Goal: Complete application form

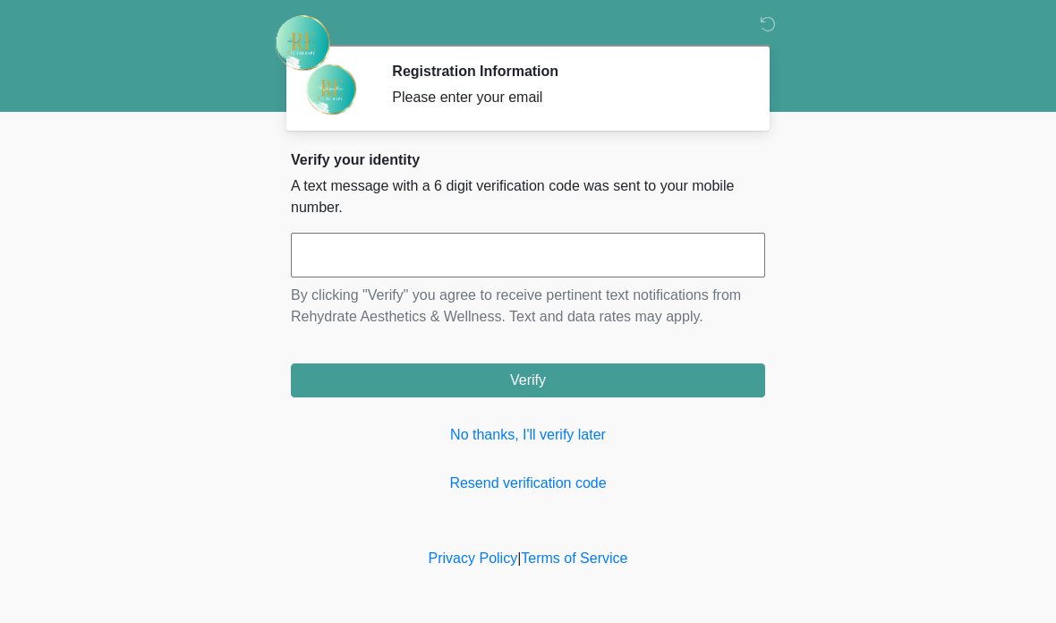
click at [506, 457] on div "Verify your identity A text message with a 6 digit verification code was sent t…" at bounding box center [528, 322] width 474 height 343
click at [537, 436] on link "No thanks, I'll verify later" at bounding box center [528, 434] width 474 height 21
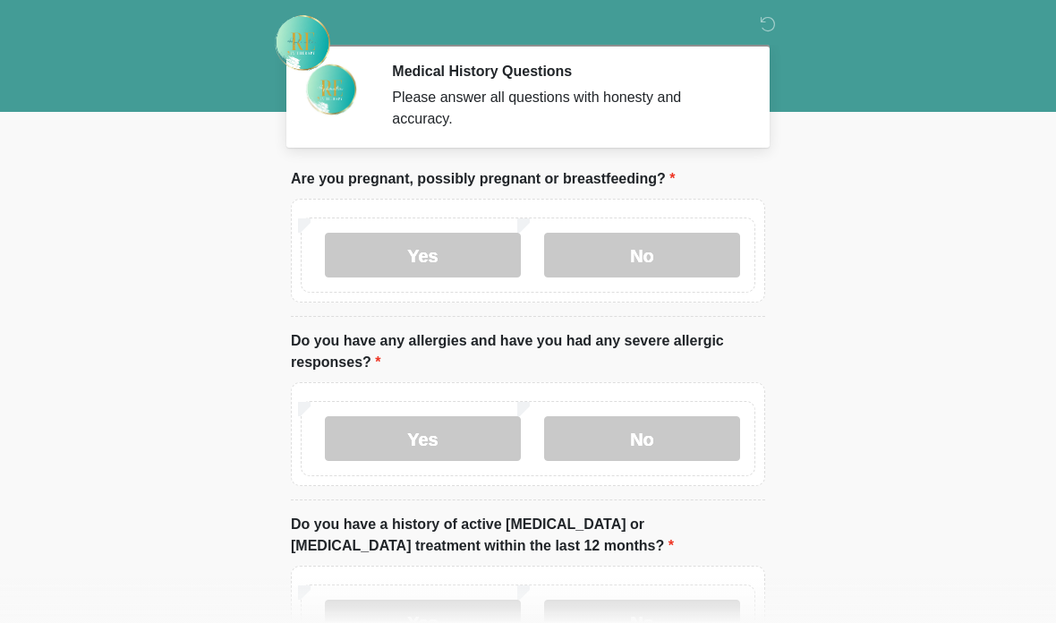
click at [667, 251] on label "No" at bounding box center [642, 255] width 196 height 45
click at [669, 439] on label "No" at bounding box center [642, 438] width 196 height 45
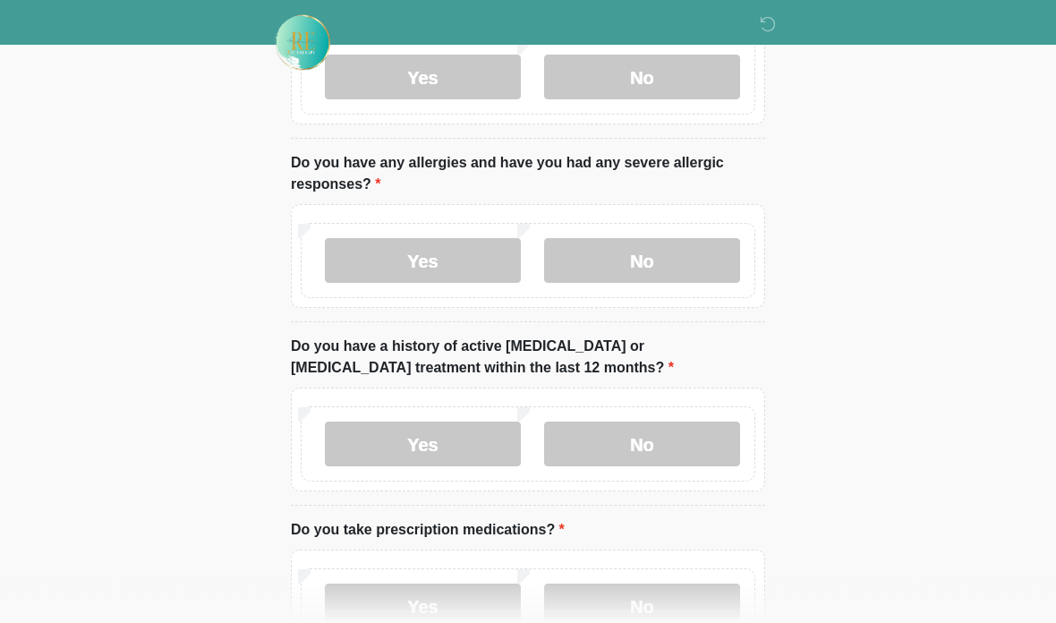
click at [658, 449] on label "No" at bounding box center [642, 444] width 196 height 45
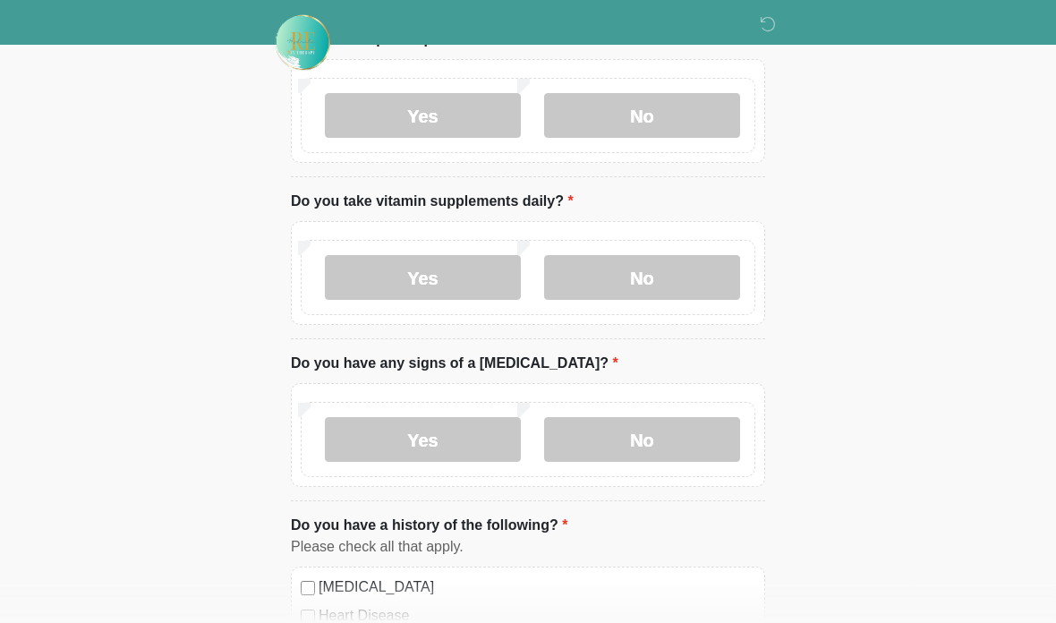
scroll to position [641, 0]
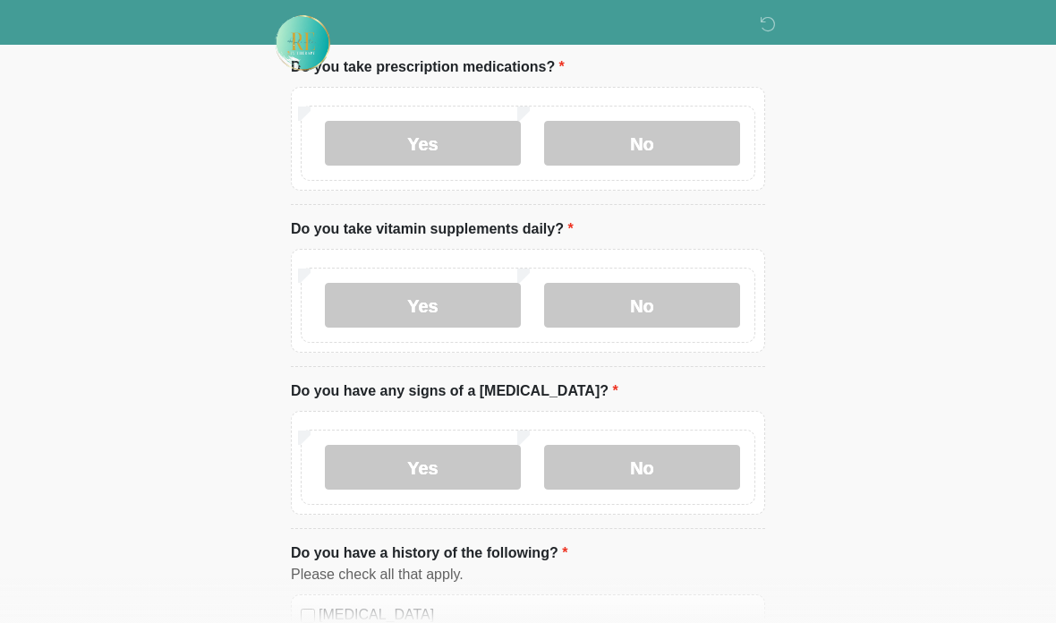
click at [669, 132] on label "No" at bounding box center [642, 143] width 196 height 45
click at [653, 304] on label "No" at bounding box center [642, 305] width 196 height 45
click at [667, 469] on label "No" at bounding box center [642, 467] width 196 height 45
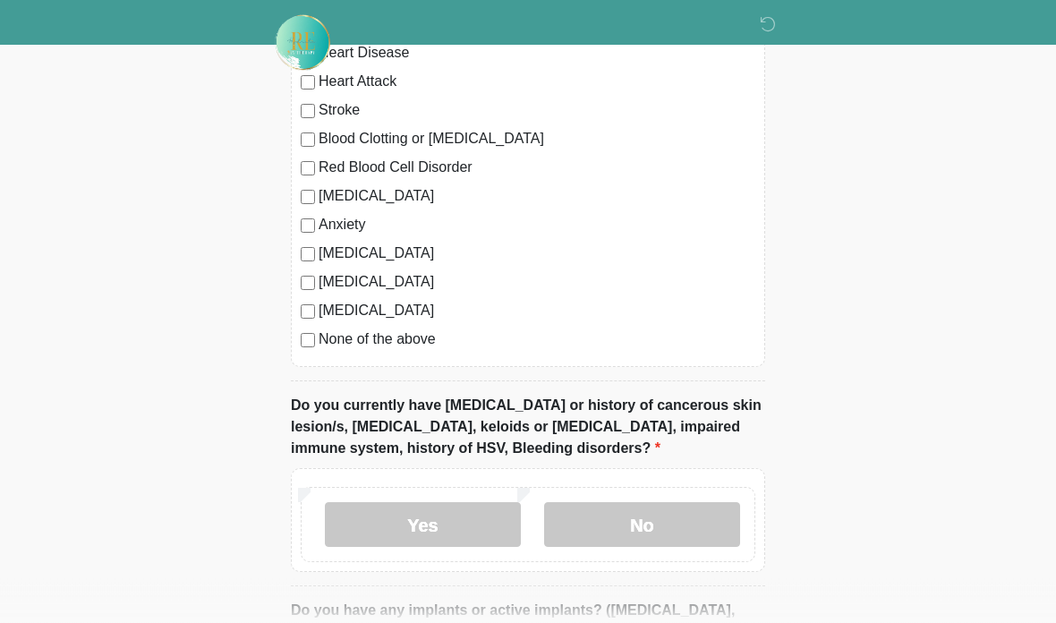
scroll to position [1232, 0]
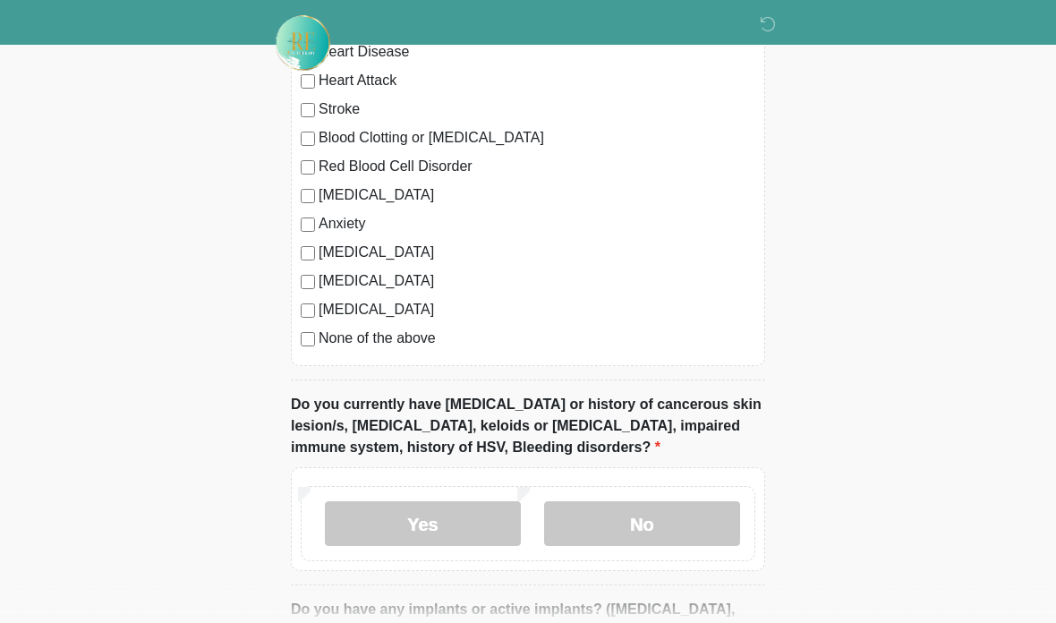
click at [398, 338] on label "None of the above" at bounding box center [537, 338] width 437 height 21
click at [325, 337] on label "None of the above" at bounding box center [537, 338] width 437 height 21
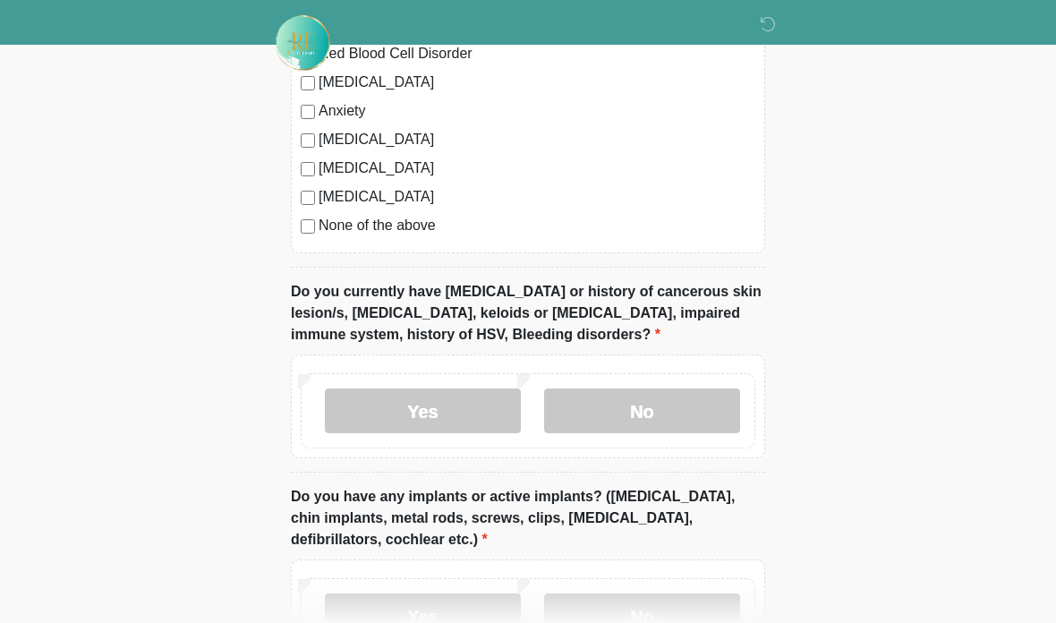
scroll to position [1347, 0]
click at [676, 408] on label "No" at bounding box center [642, 409] width 196 height 45
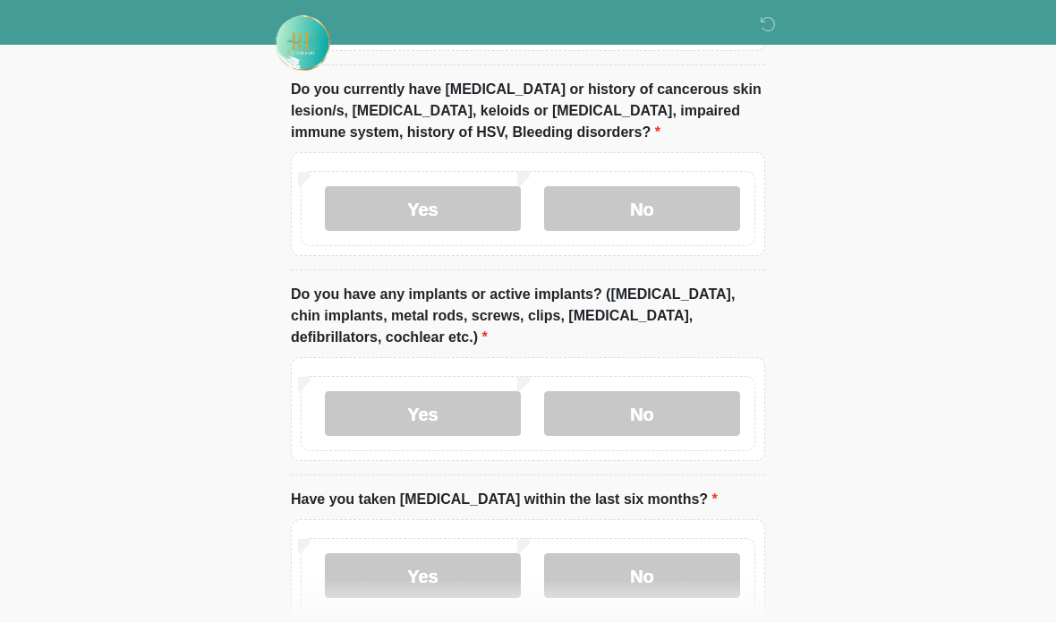
scroll to position [1545, 0]
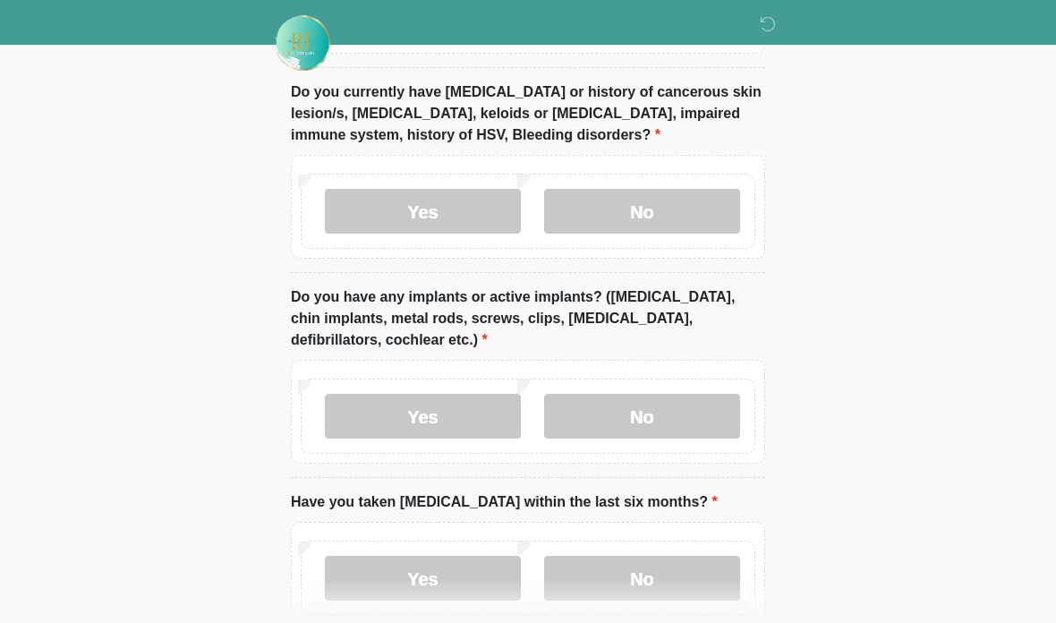
click at [635, 414] on label "No" at bounding box center [642, 416] width 196 height 45
click at [663, 572] on label "No" at bounding box center [642, 578] width 196 height 45
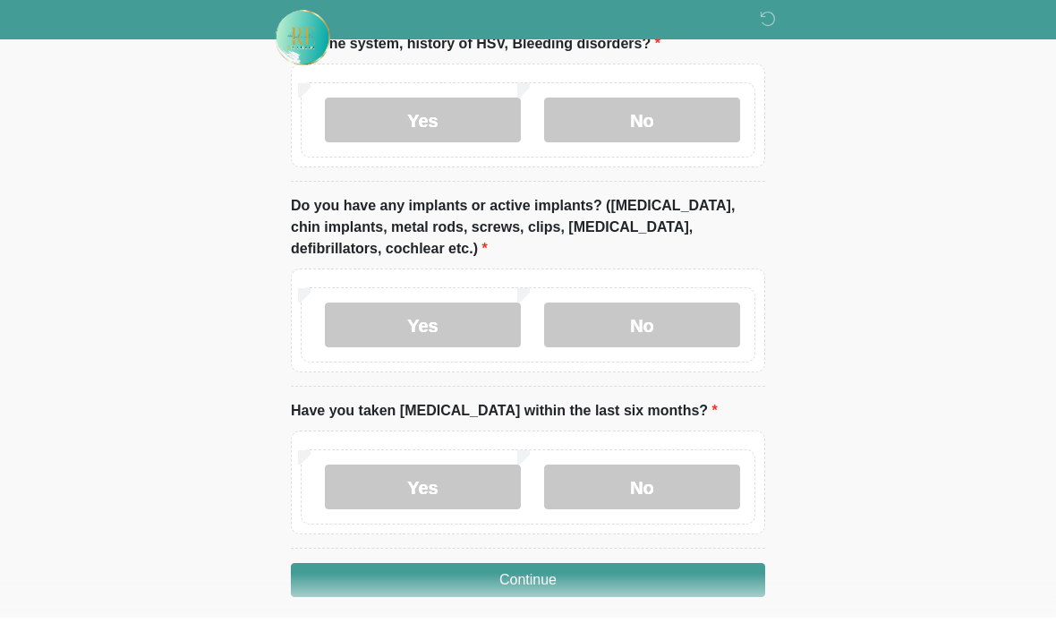
scroll to position [1702, 0]
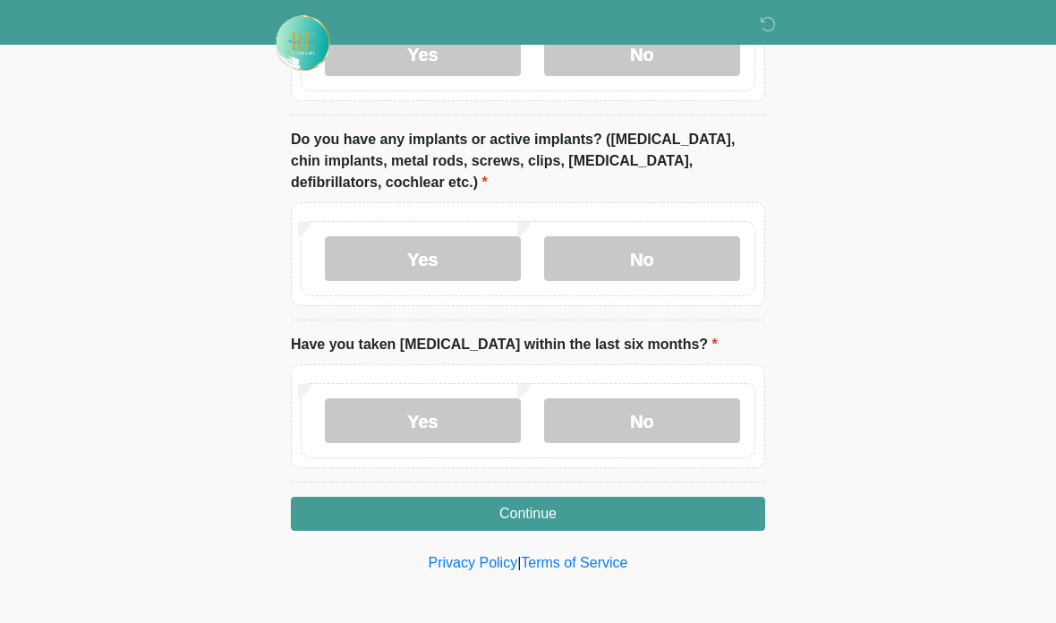
click at [508, 521] on button "Continue" at bounding box center [528, 514] width 474 height 34
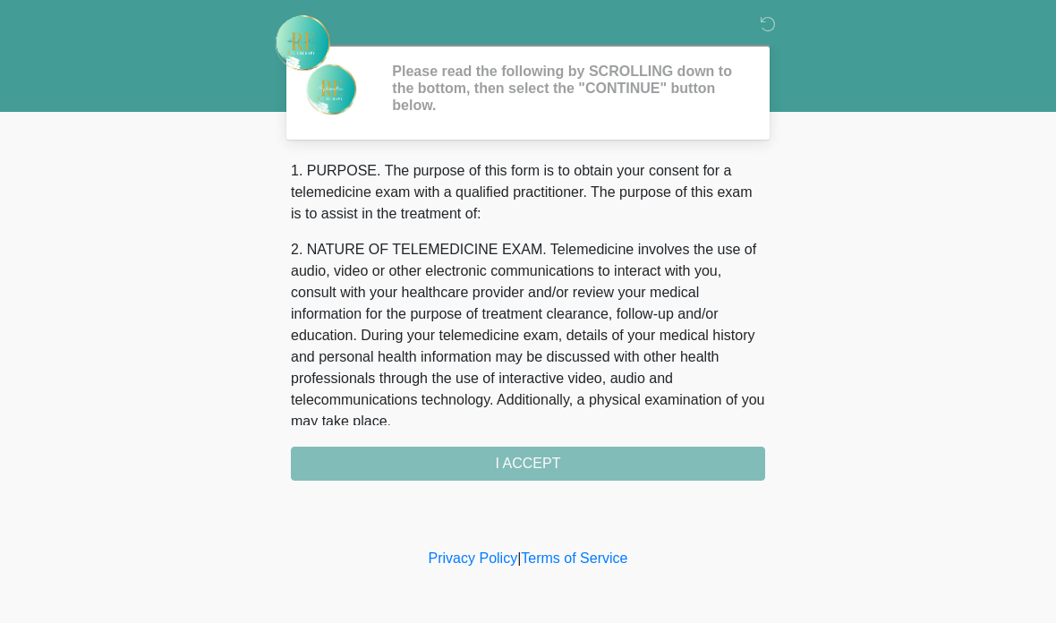
scroll to position [0, 0]
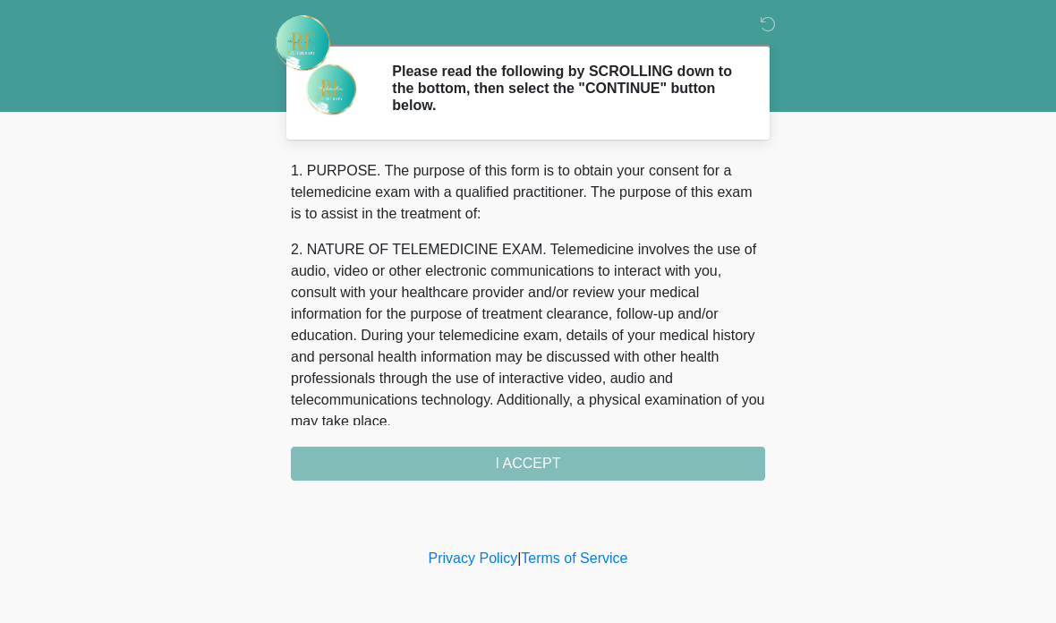
click at [1, 209] on body "‎ ‎ Please read the following by SCROLLING down to the bottom, then select the …" at bounding box center [528, 311] width 1056 height 623
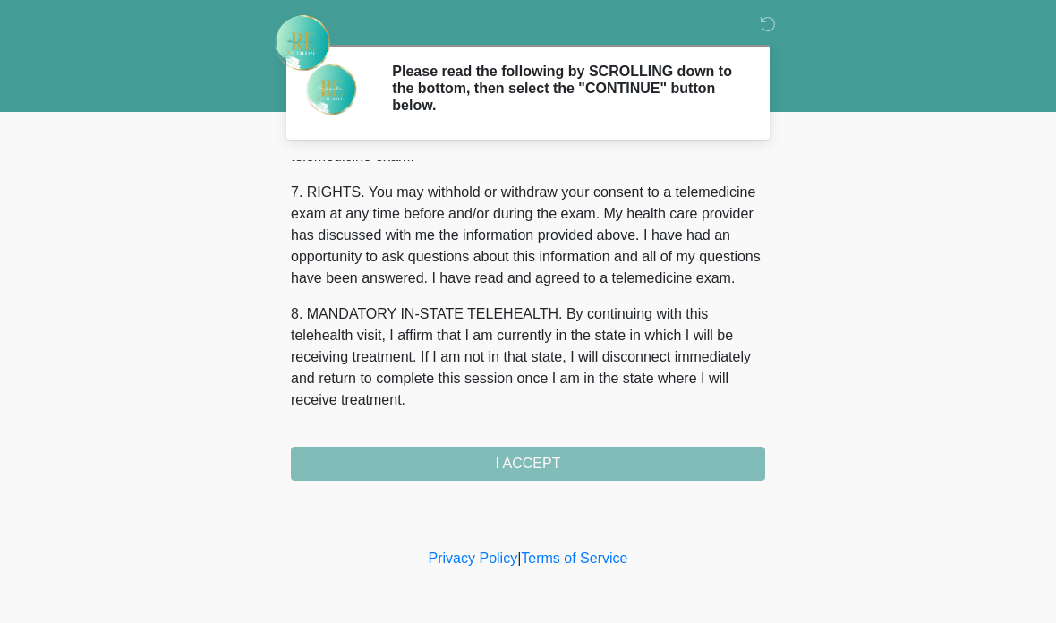
click at [527, 473] on div "1. PURPOSE. The purpose of this form is to obtain your consent for a telemedici…" at bounding box center [528, 320] width 474 height 320
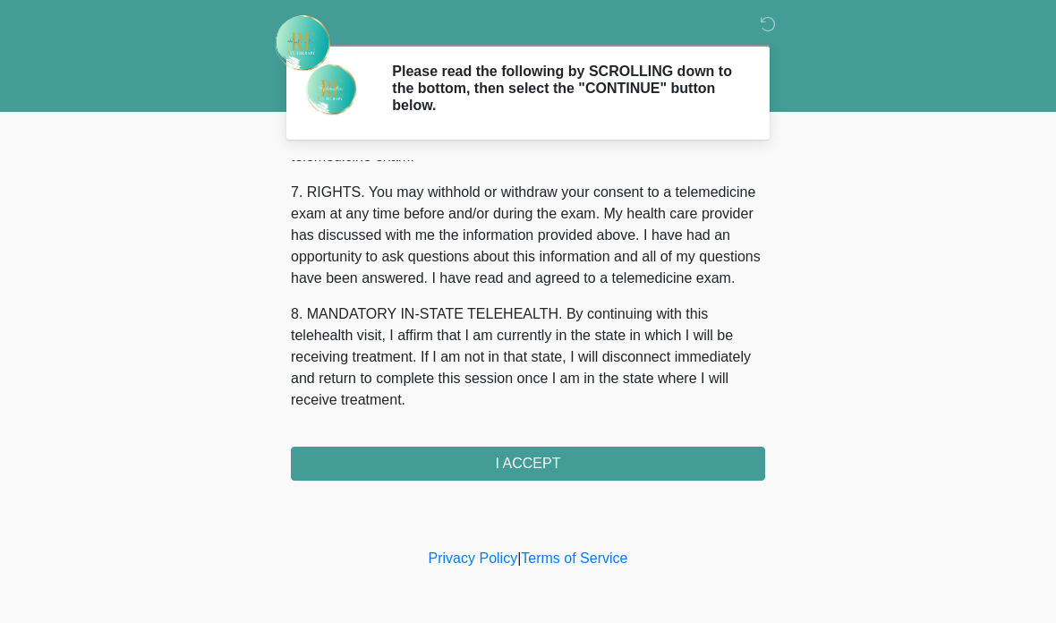
click at [527, 473] on button "I ACCEPT" at bounding box center [528, 464] width 474 height 34
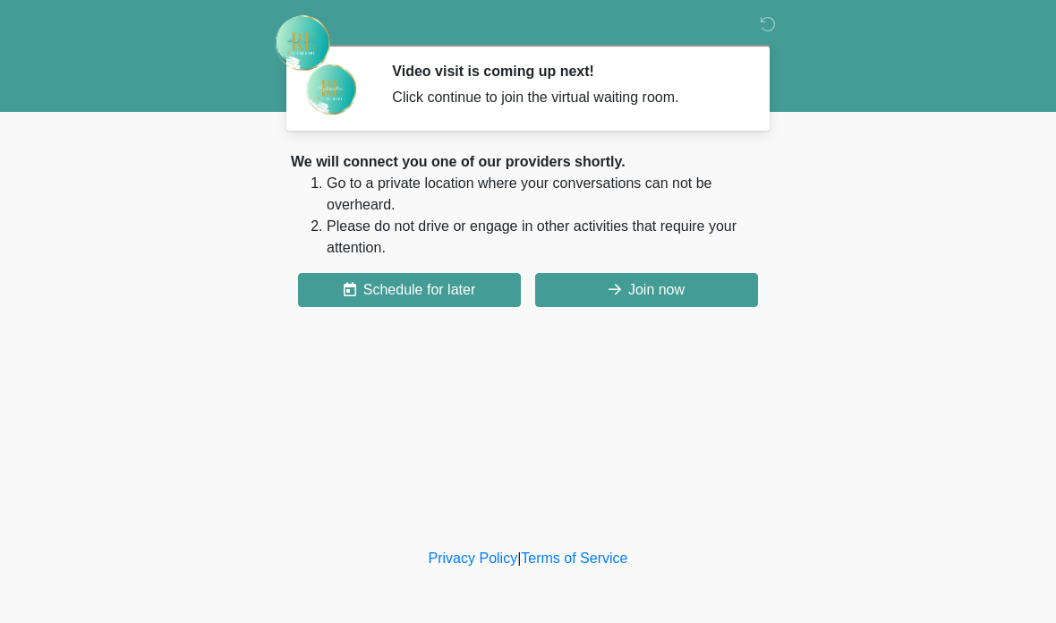
click at [636, 291] on button "Join now" at bounding box center [646, 290] width 223 height 34
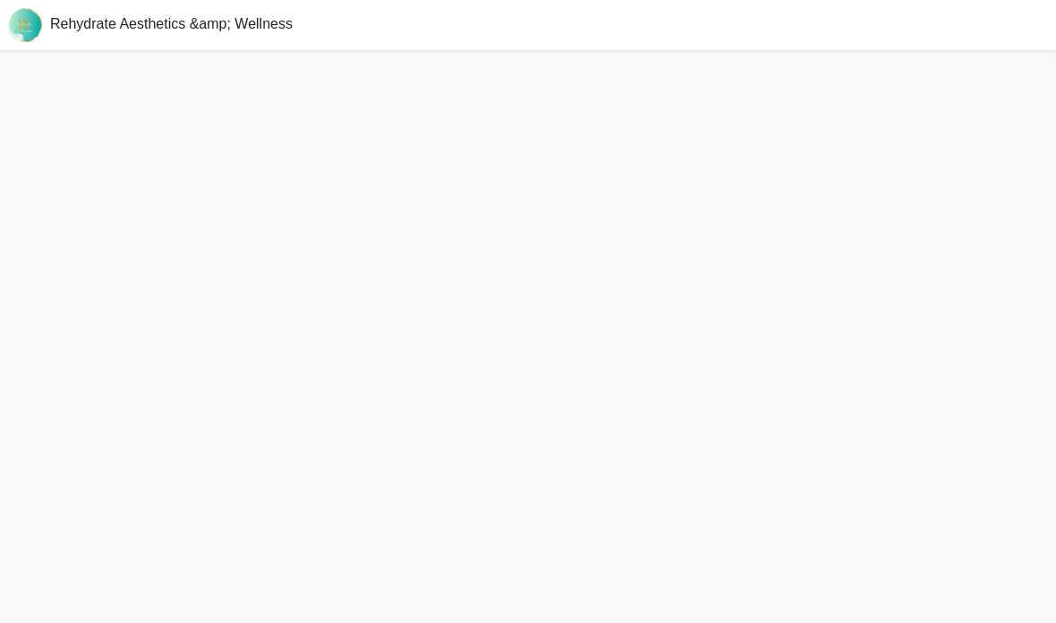
click at [550, 16] on div "Rehydrate Aesthetics &amp; Wellness" at bounding box center [528, 25] width 1056 height 50
